Goal: Information Seeking & Learning: Learn about a topic

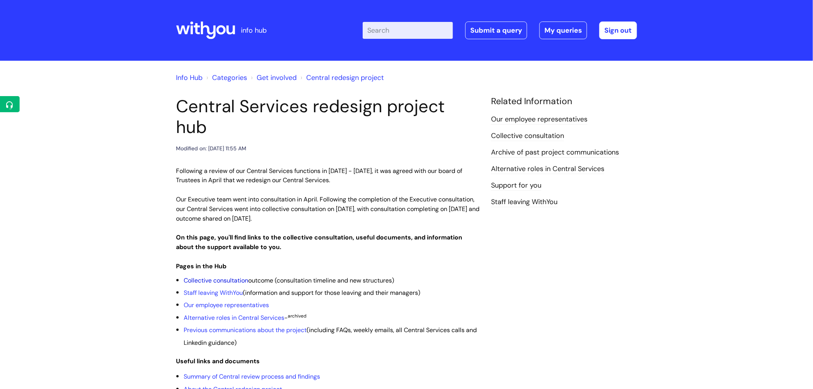
click at [224, 276] on link "Collective consultation" at bounding box center [216, 280] width 65 height 8
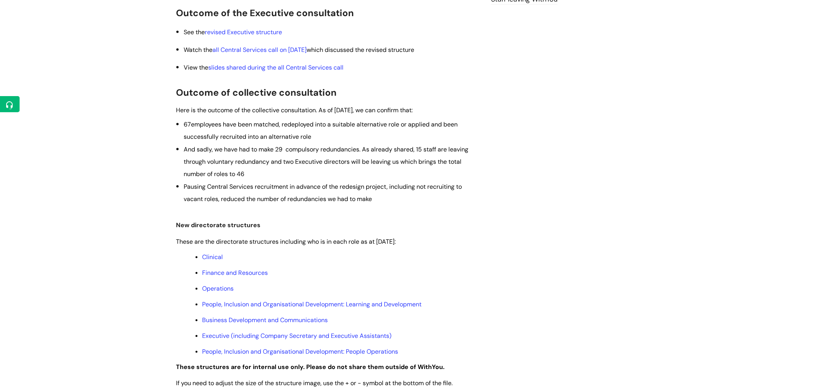
scroll to position [299, 0]
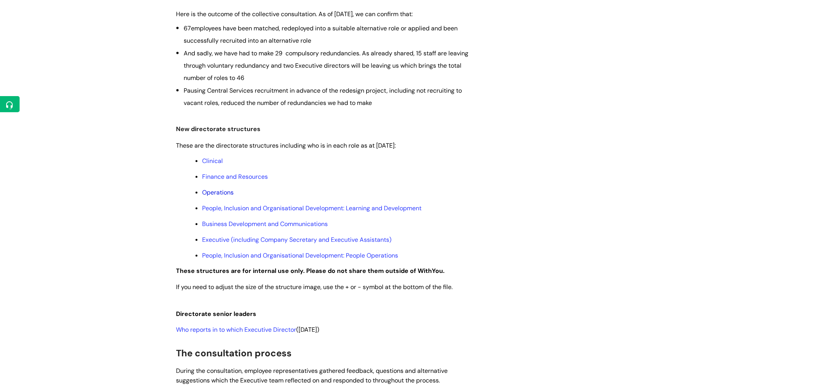
click at [218, 191] on link "Operations" at bounding box center [218, 192] width 32 height 8
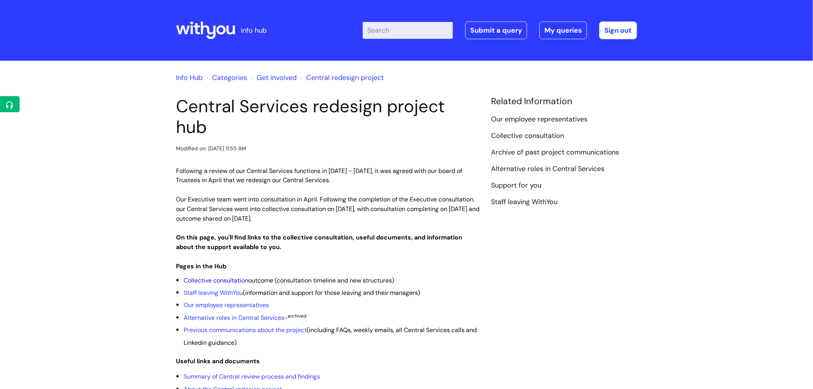
click at [222, 276] on link "Collective consultation" at bounding box center [216, 280] width 65 height 8
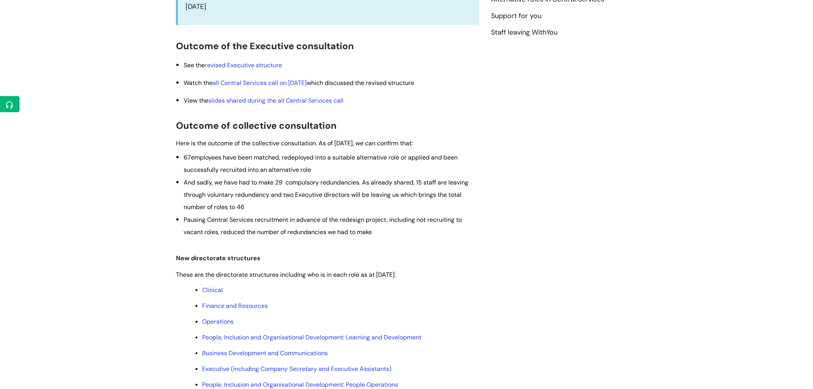
scroll to position [171, 0]
click at [264, 65] on link "revised Executive structure" at bounding box center [243, 64] width 77 height 8
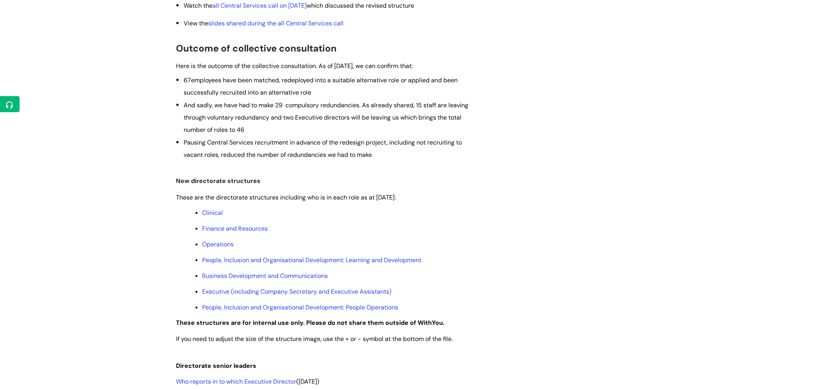
scroll to position [254, 0]
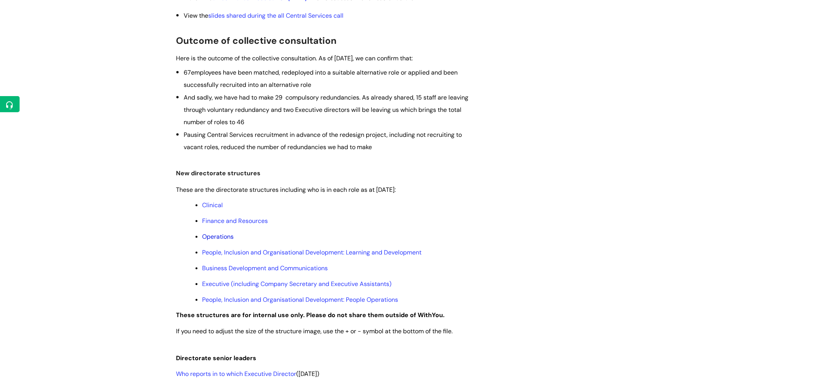
click at [222, 236] on link "Operations" at bounding box center [218, 237] width 32 height 8
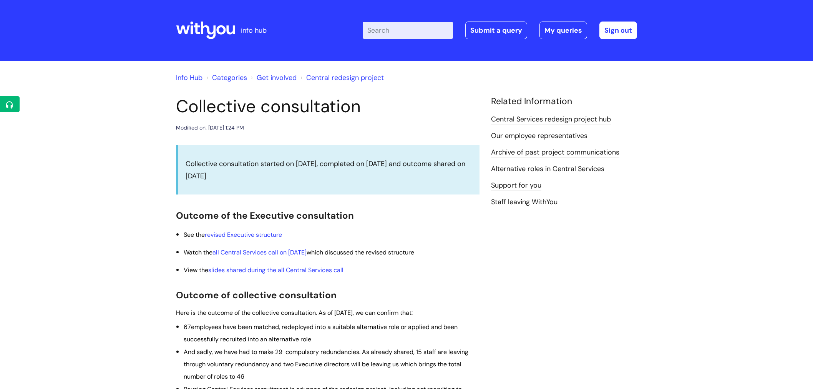
scroll to position [254, 0]
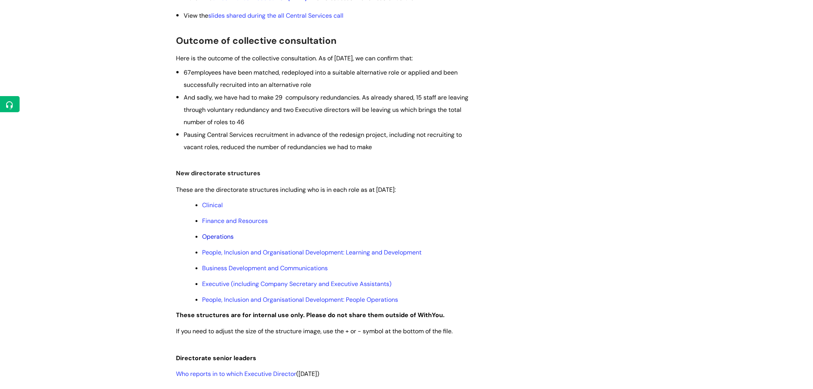
click at [220, 234] on link "Operations" at bounding box center [218, 237] width 32 height 8
